Goal: Task Accomplishment & Management: Manage account settings

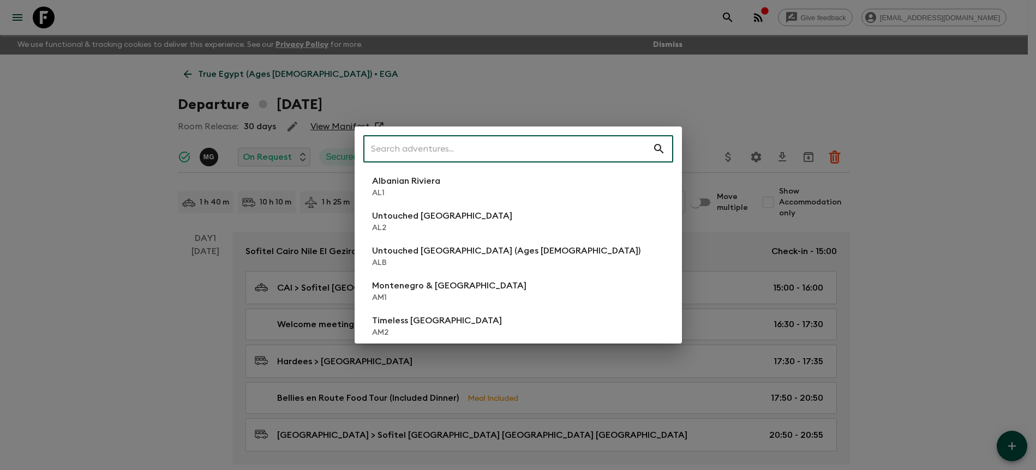
click at [603, 150] on input "text" at bounding box center [507, 149] width 289 height 31
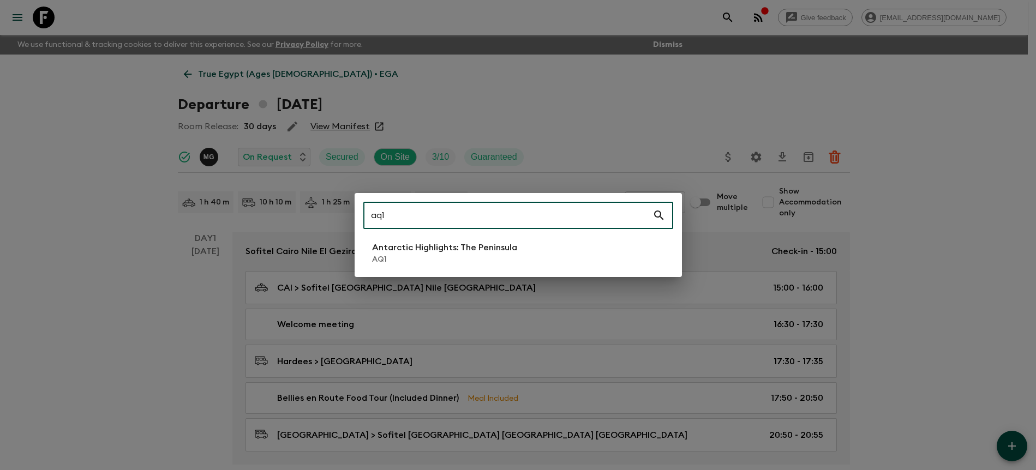
type input "aq1"
click at [522, 245] on li "Antarctic Highlights: The Peninsula AQ1" at bounding box center [518, 253] width 310 height 31
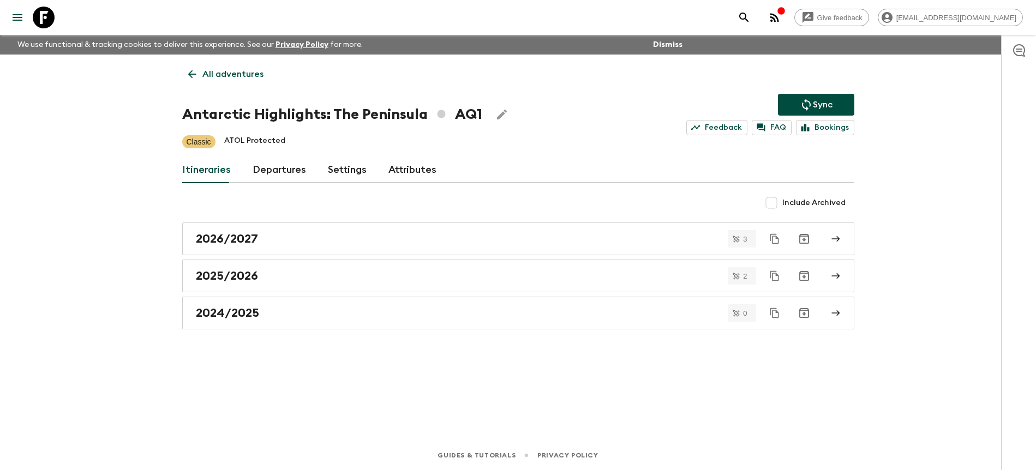
click at [274, 169] on link "Departures" at bounding box center [279, 170] width 53 height 26
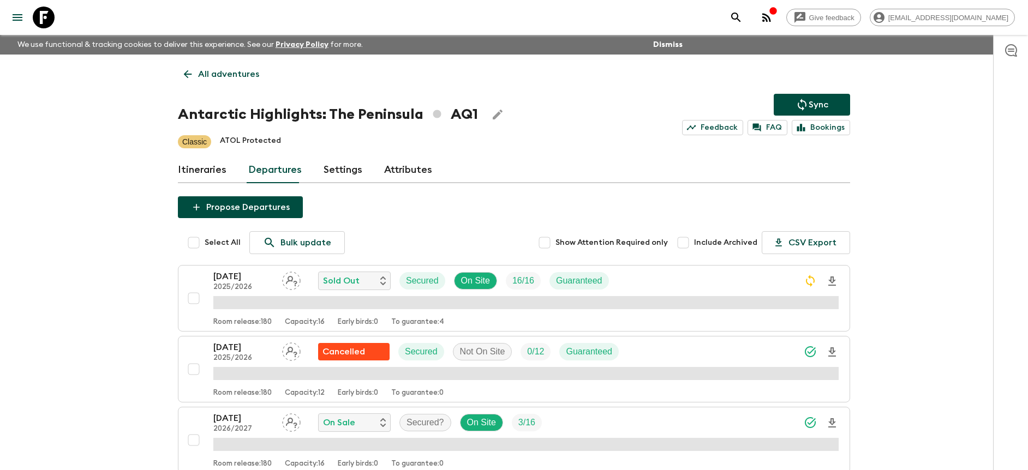
click at [919, 206] on div "Give feedback [PERSON_NAME][EMAIL_ADDRESS][DOMAIN_NAME] We use functional & tra…" at bounding box center [514, 357] width 1028 height 715
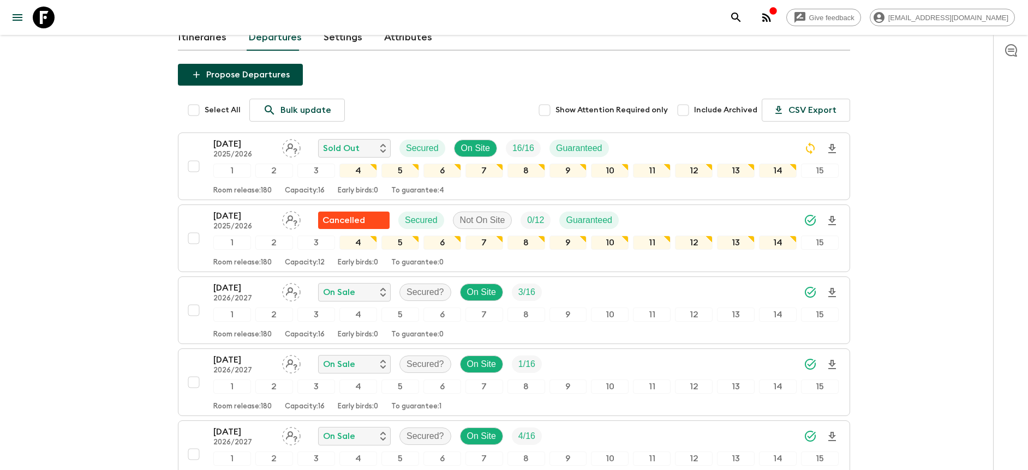
scroll to position [137, 0]
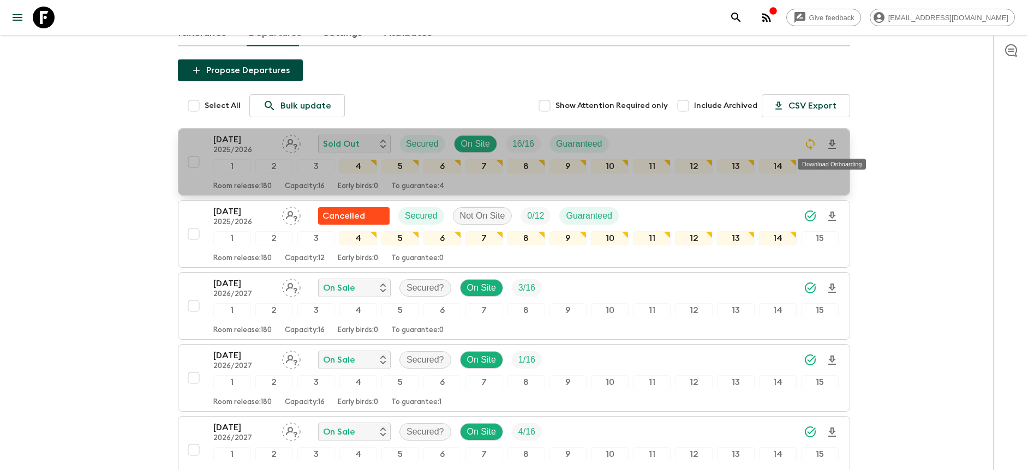
click at [832, 145] on icon "Download Onboarding" at bounding box center [832, 144] width 13 height 13
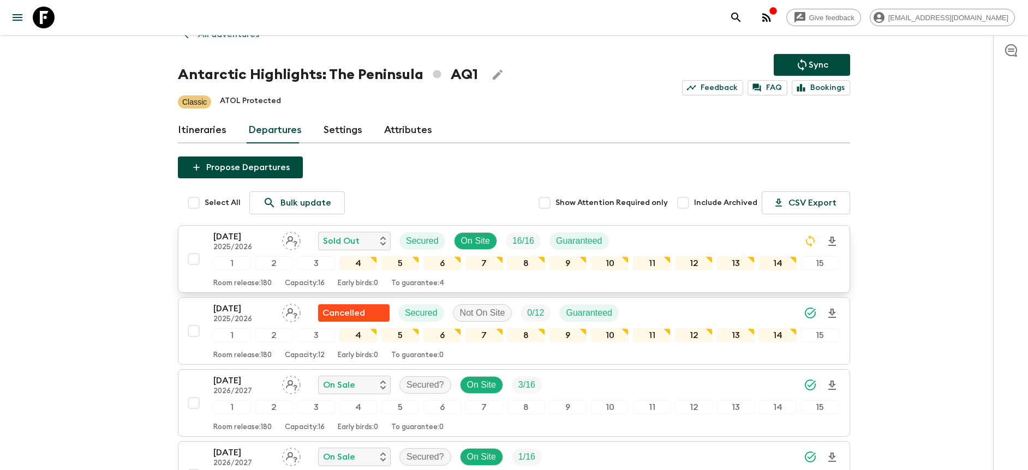
scroll to position [38, 0]
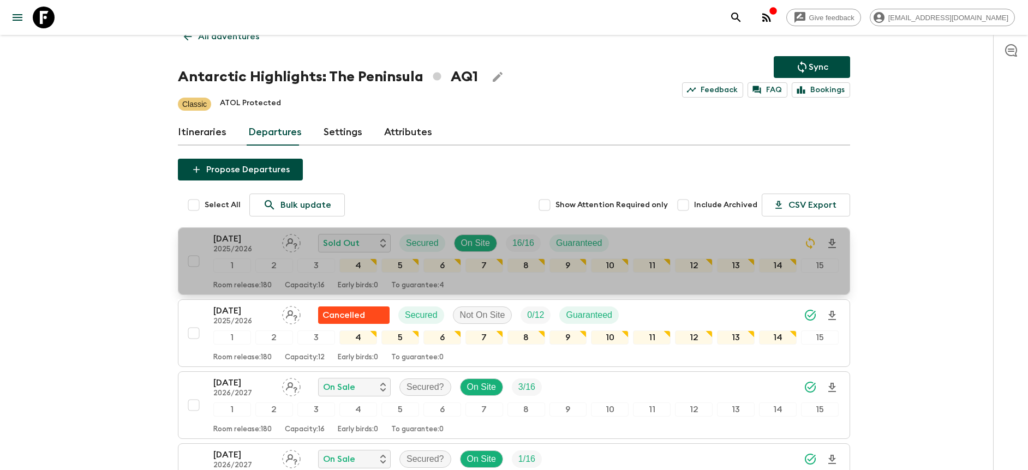
click at [693, 238] on div "[DATE] 2025/2026 Sold Out Secured On Site 16 / 16 Guaranteed" at bounding box center [525, 243] width 625 height 22
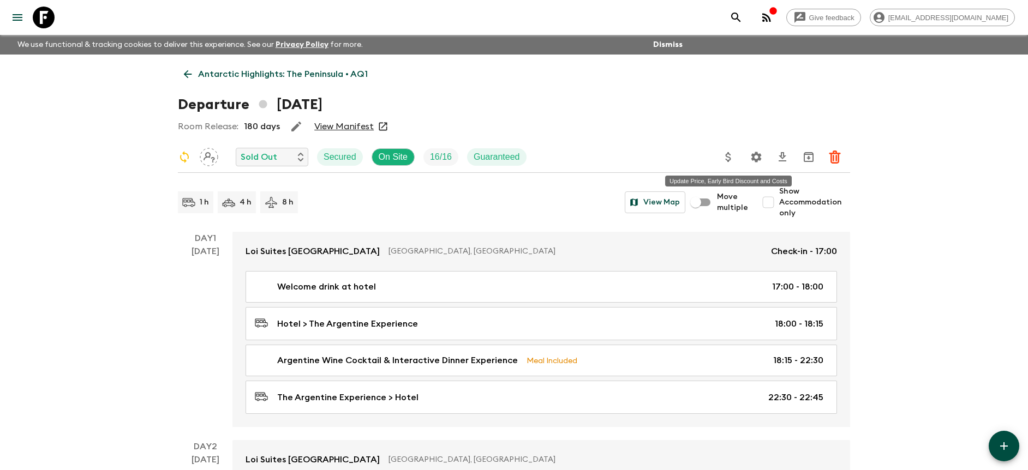
click at [728, 154] on icon "Update Price, Early Bird Discount and Costs" at bounding box center [727, 157] width 5 height 10
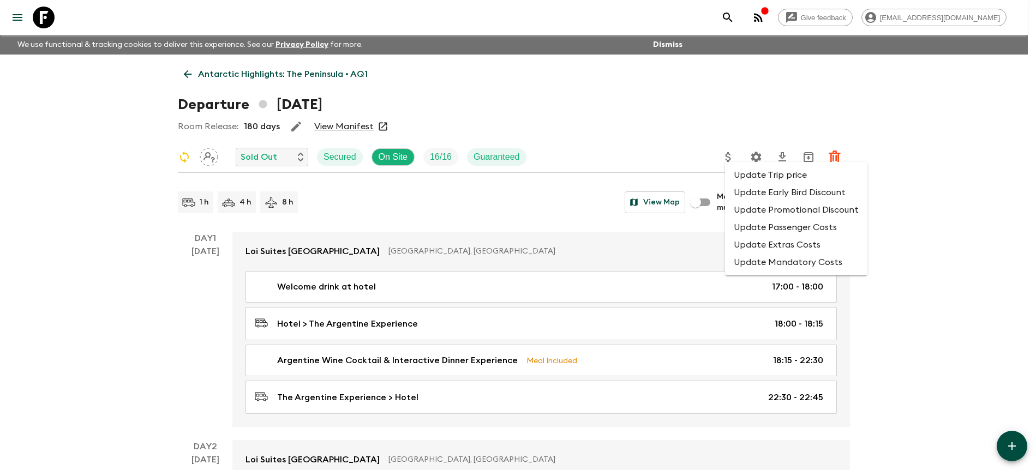
click at [780, 240] on li "Update Extras Costs" at bounding box center [796, 244] width 142 height 17
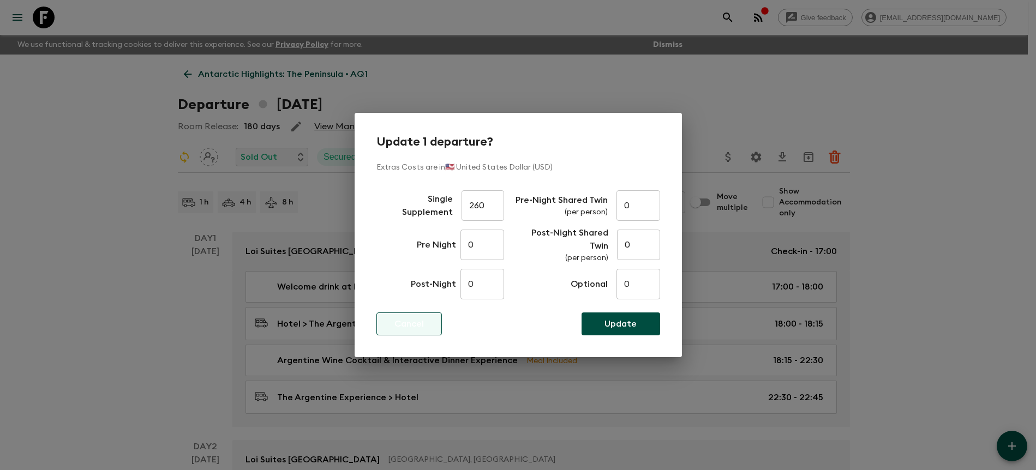
click at [436, 325] on button "Cancel" at bounding box center [409, 324] width 65 height 23
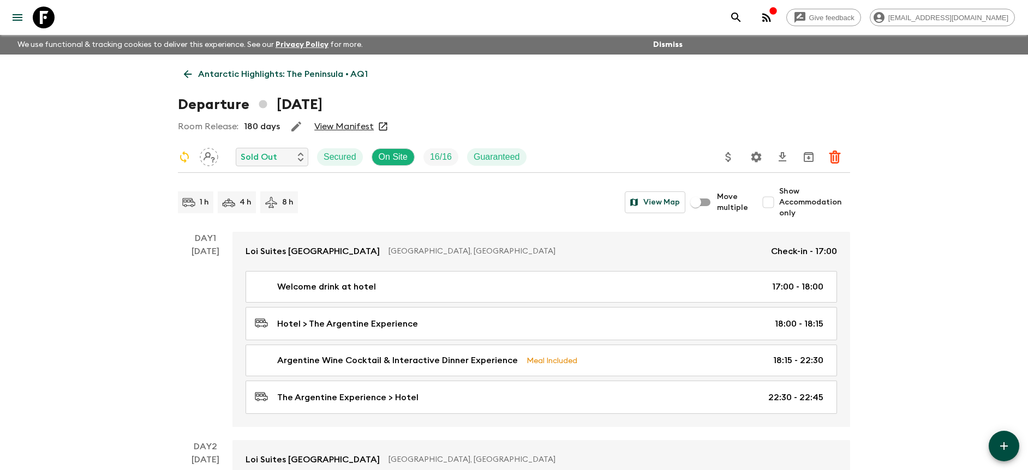
click at [731, 163] on icon "Update Price, Early Bird Discount and Costs" at bounding box center [728, 157] width 13 height 13
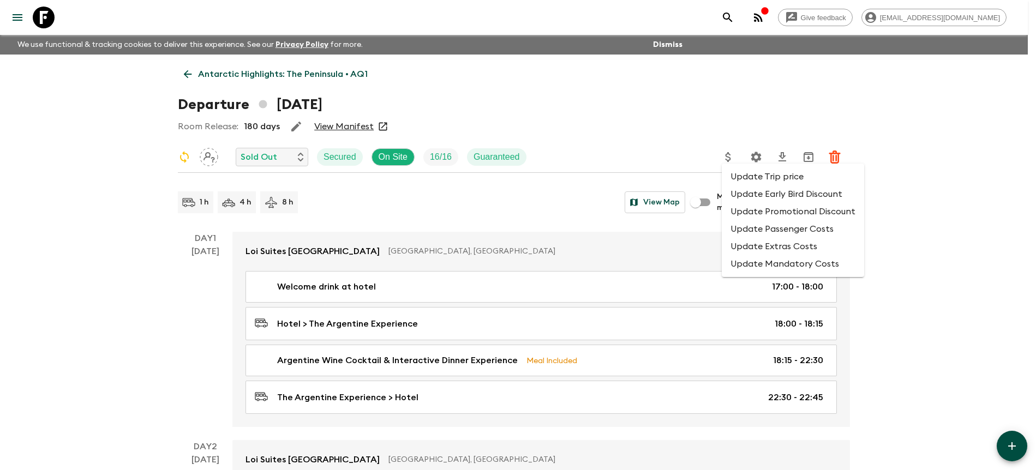
click at [761, 263] on li "Update Mandatory Costs" at bounding box center [793, 263] width 142 height 17
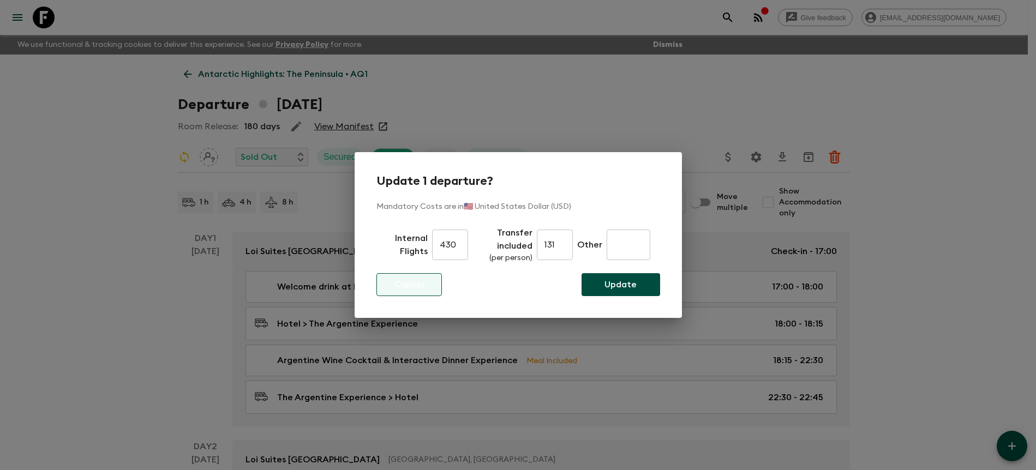
click at [406, 293] on button "Cancel" at bounding box center [409, 284] width 65 height 23
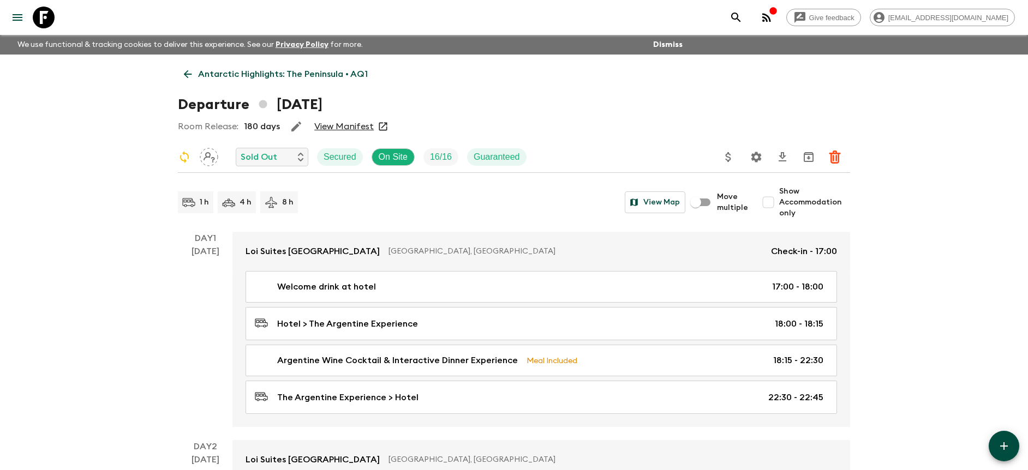
click at [216, 73] on p "Antarctic Highlights: The Peninsula • AQ1" at bounding box center [283, 74] width 170 height 13
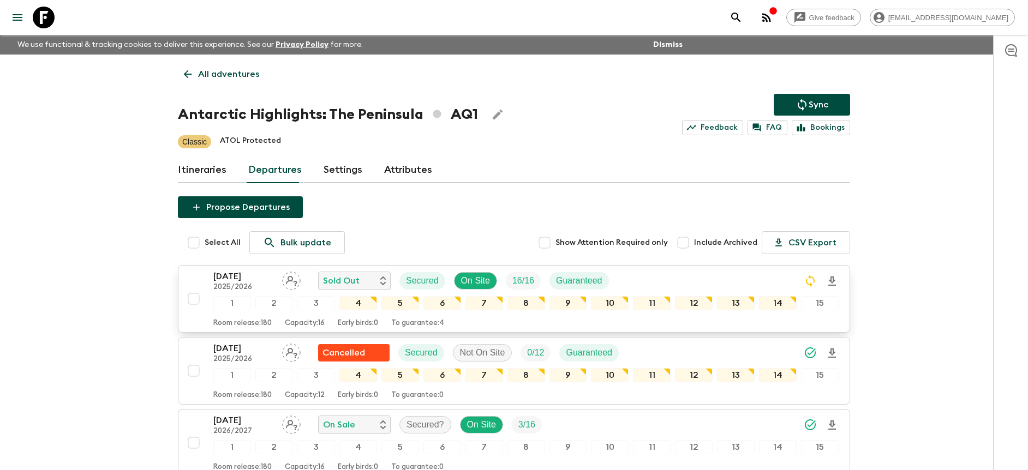
click at [658, 271] on div "[DATE] 2025/2026 Sold Out Secured On Site 16 / 16 Guaranteed" at bounding box center [525, 281] width 625 height 22
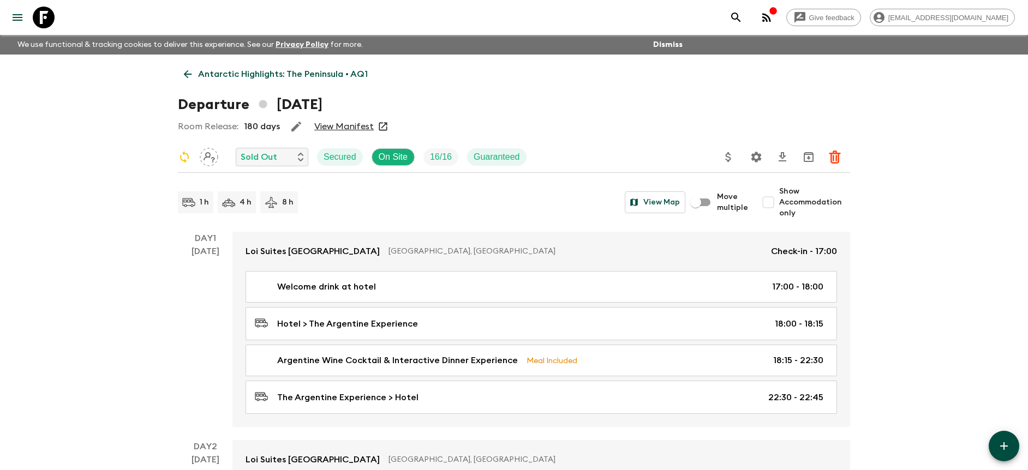
click at [731, 155] on icon "Update Price, Early Bird Discount and Costs" at bounding box center [728, 157] width 13 height 13
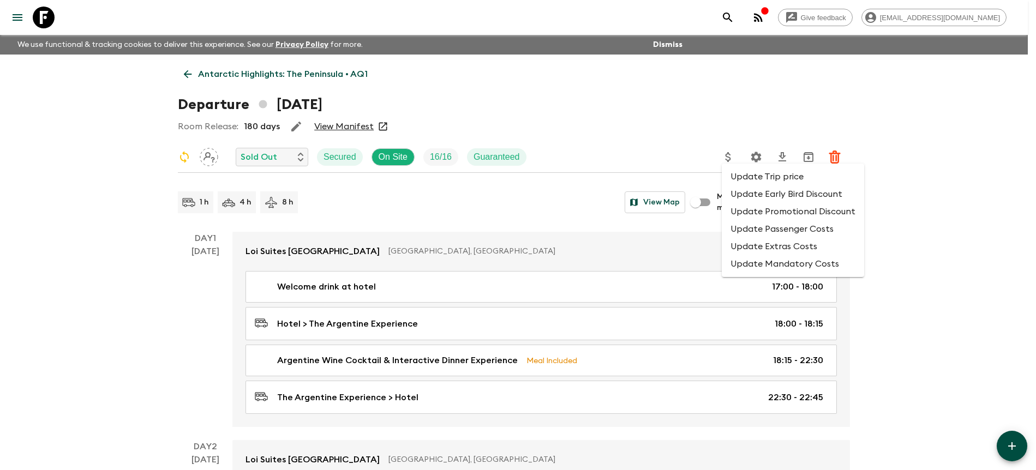
click at [749, 270] on li "Update Mandatory Costs" at bounding box center [793, 263] width 142 height 17
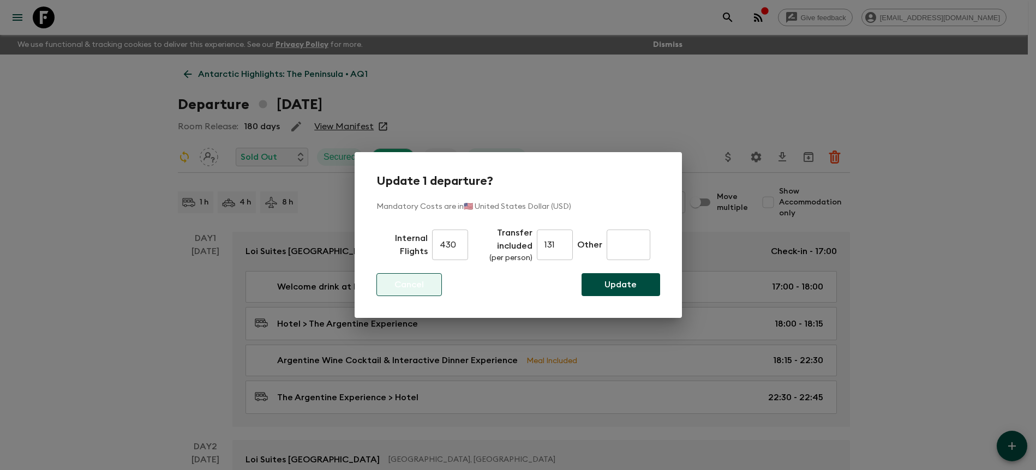
click at [420, 288] on p "Cancel" at bounding box center [409, 284] width 29 height 13
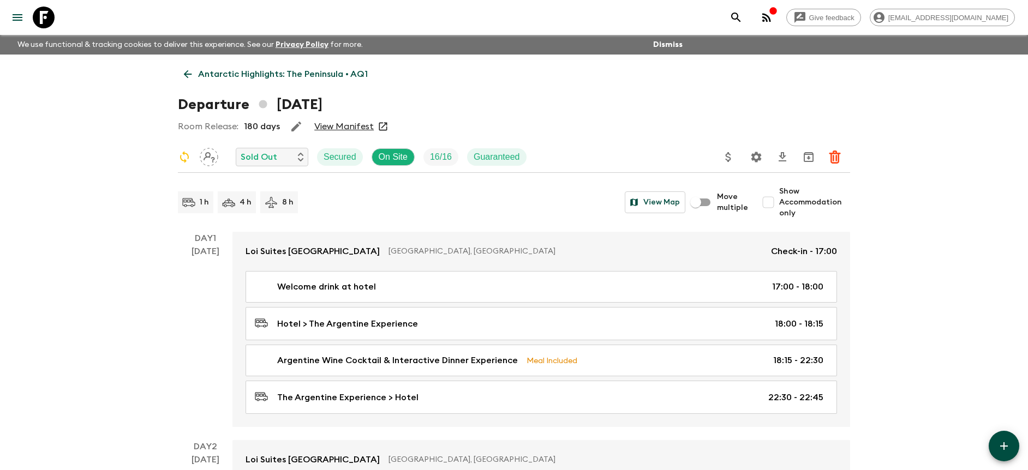
click at [442, 126] on div "Room Release: 180 days View Manifest" at bounding box center [514, 127] width 672 height 22
click at [320, 76] on p "Antarctic Highlights: The Peninsula • AQ1" at bounding box center [283, 74] width 170 height 13
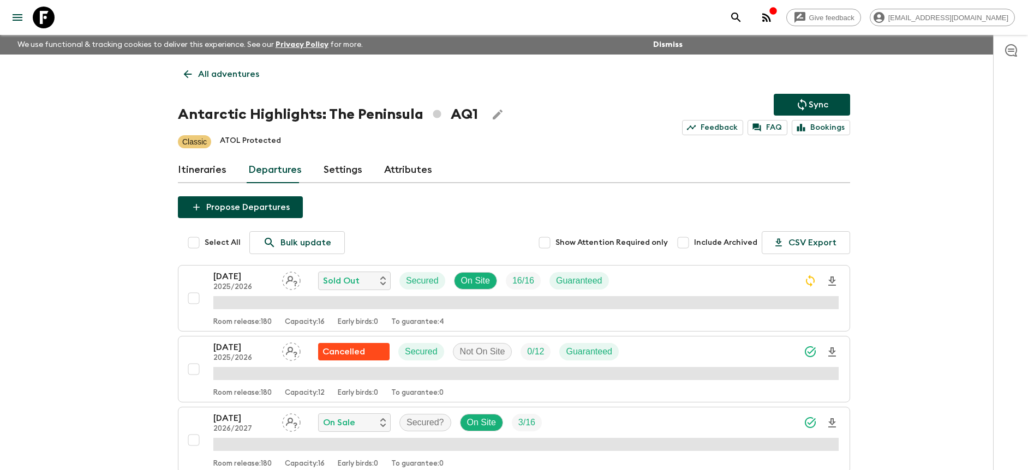
click at [838, 103] on button "Sync" at bounding box center [812, 105] width 76 height 22
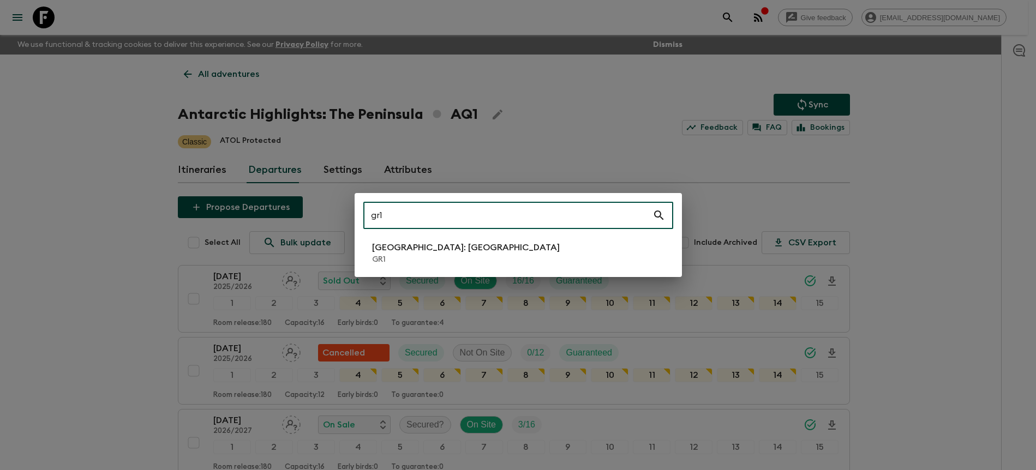
type input "gr1"
click at [466, 242] on p "[GEOGRAPHIC_DATA]: [GEOGRAPHIC_DATA]" at bounding box center [466, 247] width 188 height 13
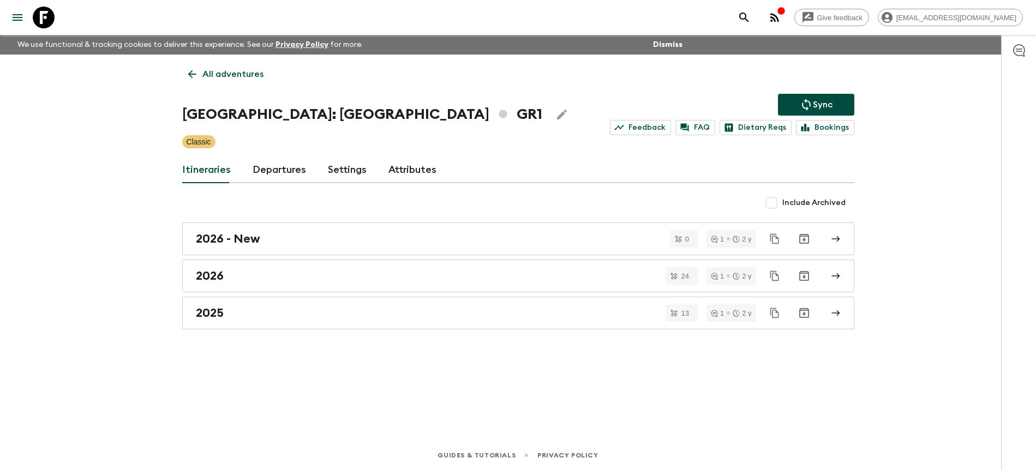
click at [296, 176] on link "Departures" at bounding box center [279, 170] width 53 height 26
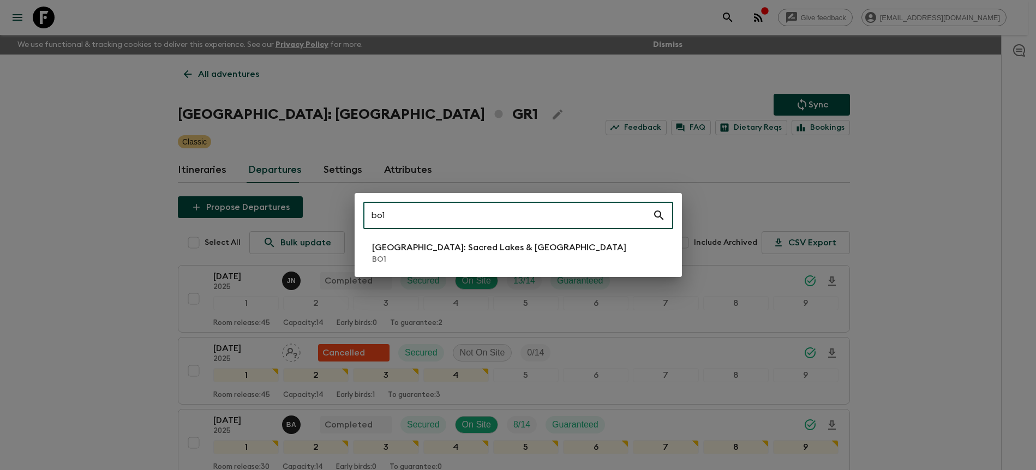
type input "bo1"
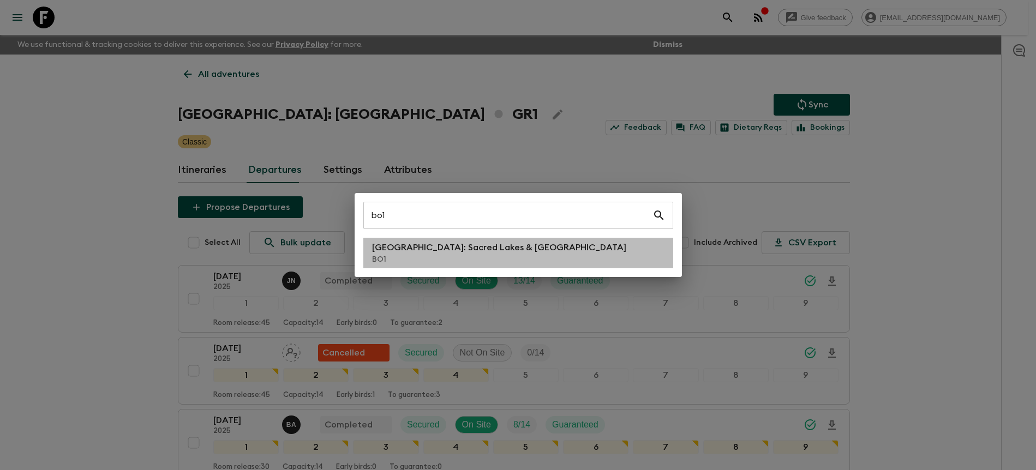
click at [471, 259] on p "BO1" at bounding box center [499, 259] width 254 height 11
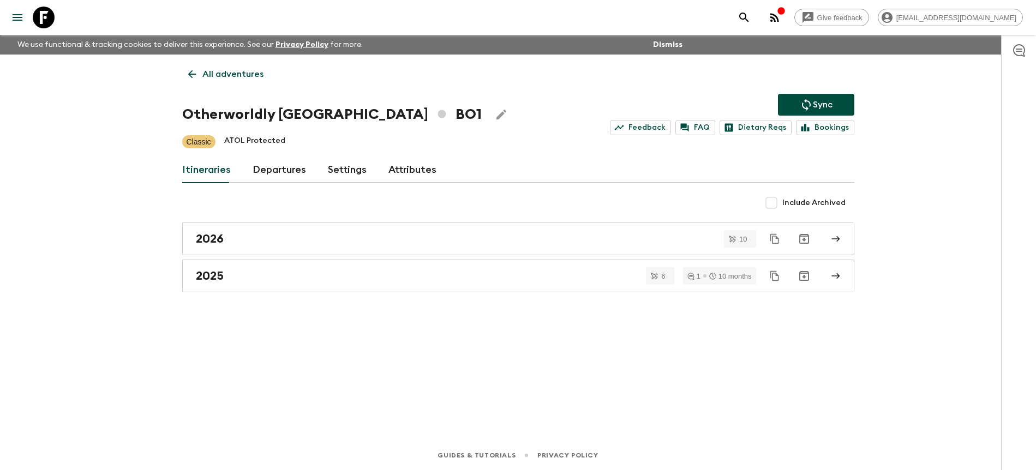
click at [290, 175] on link "Departures" at bounding box center [279, 170] width 53 height 26
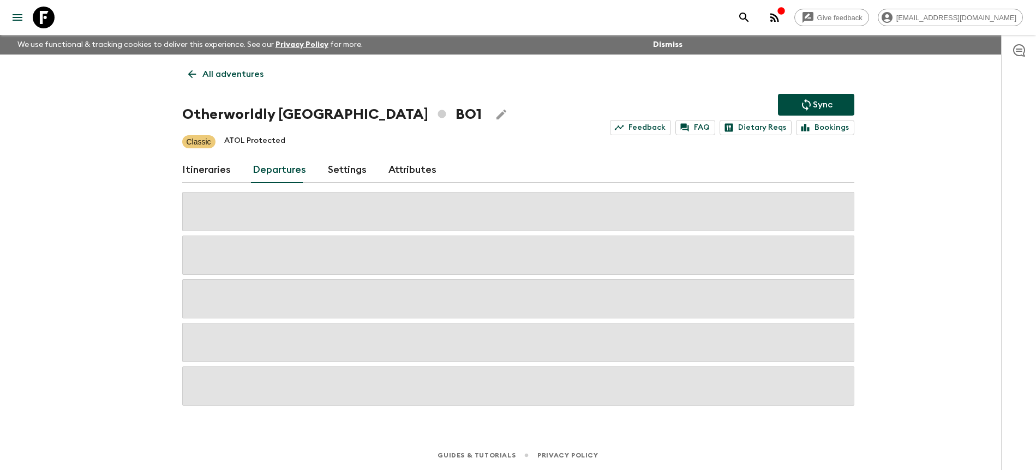
click at [952, 209] on div "Give feedback [PERSON_NAME][EMAIL_ADDRESS][DOMAIN_NAME] We use functional & tra…" at bounding box center [518, 235] width 1036 height 470
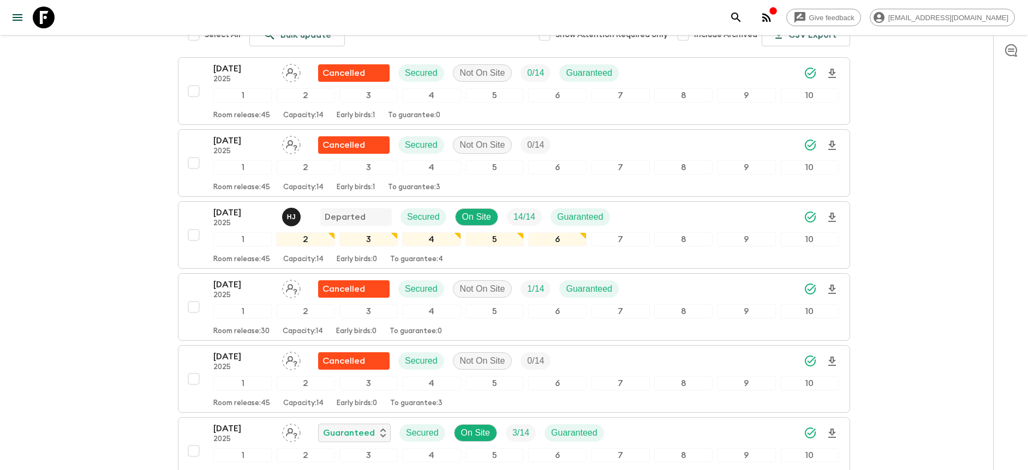
scroll to position [208, 0]
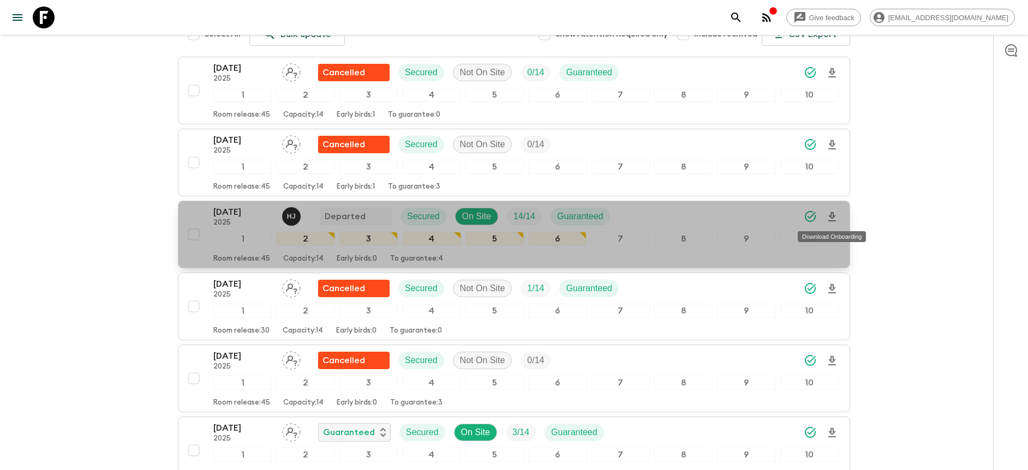
click at [836, 217] on icon "Download Onboarding" at bounding box center [832, 217] width 13 height 13
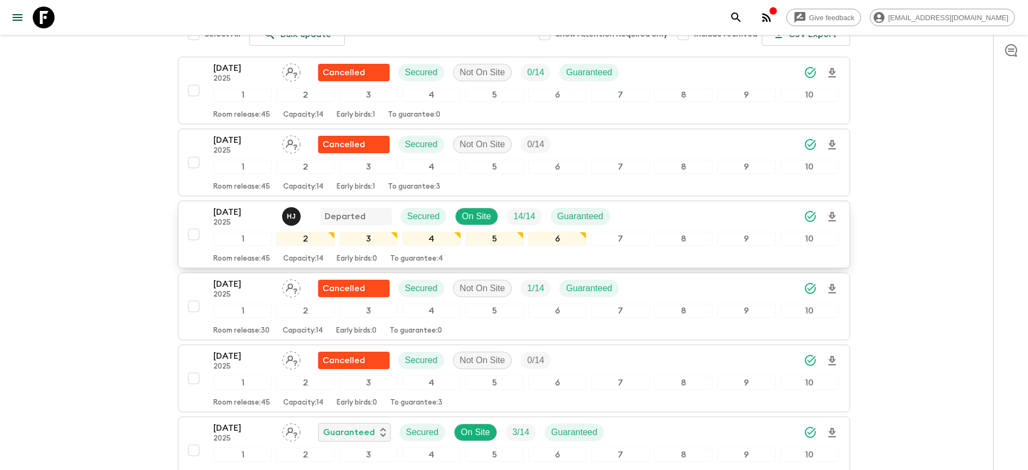
click at [833, 216] on icon "Download Onboarding" at bounding box center [832, 216] width 8 height 9
